Goal: Information Seeking & Learning: Learn about a topic

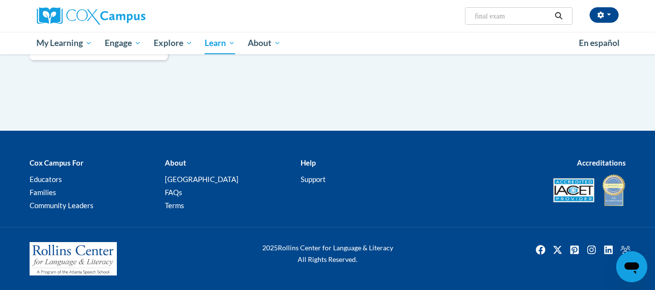
click at [541, 14] on input "final exam" at bounding box center [513, 16] width 78 height 12
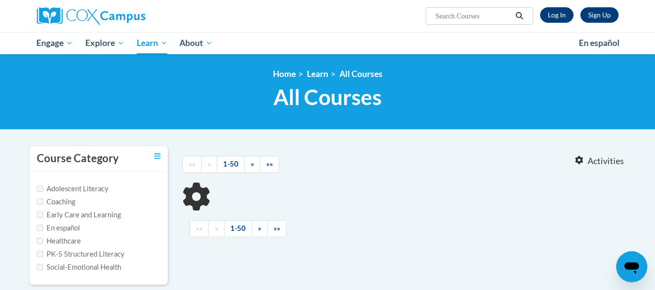
type input "final exam"
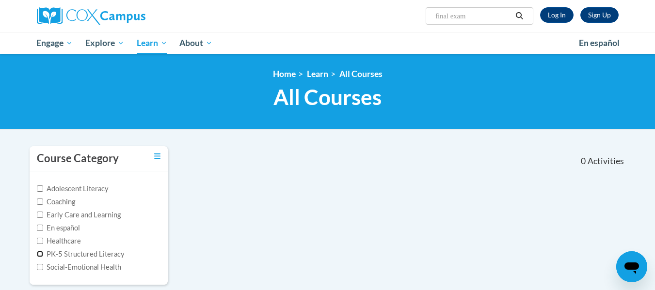
click at [38, 254] on input "PK-5 Structured Literacy" at bounding box center [40, 254] width 6 height 6
checkbox input "true"
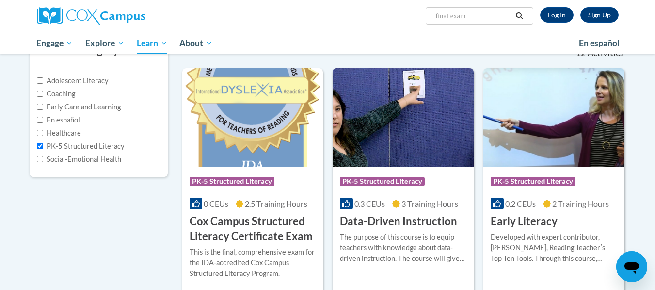
scroll to position [108, 0]
click at [236, 150] on img at bounding box center [252, 118] width 141 height 99
